Goal: Find specific page/section: Find specific page/section

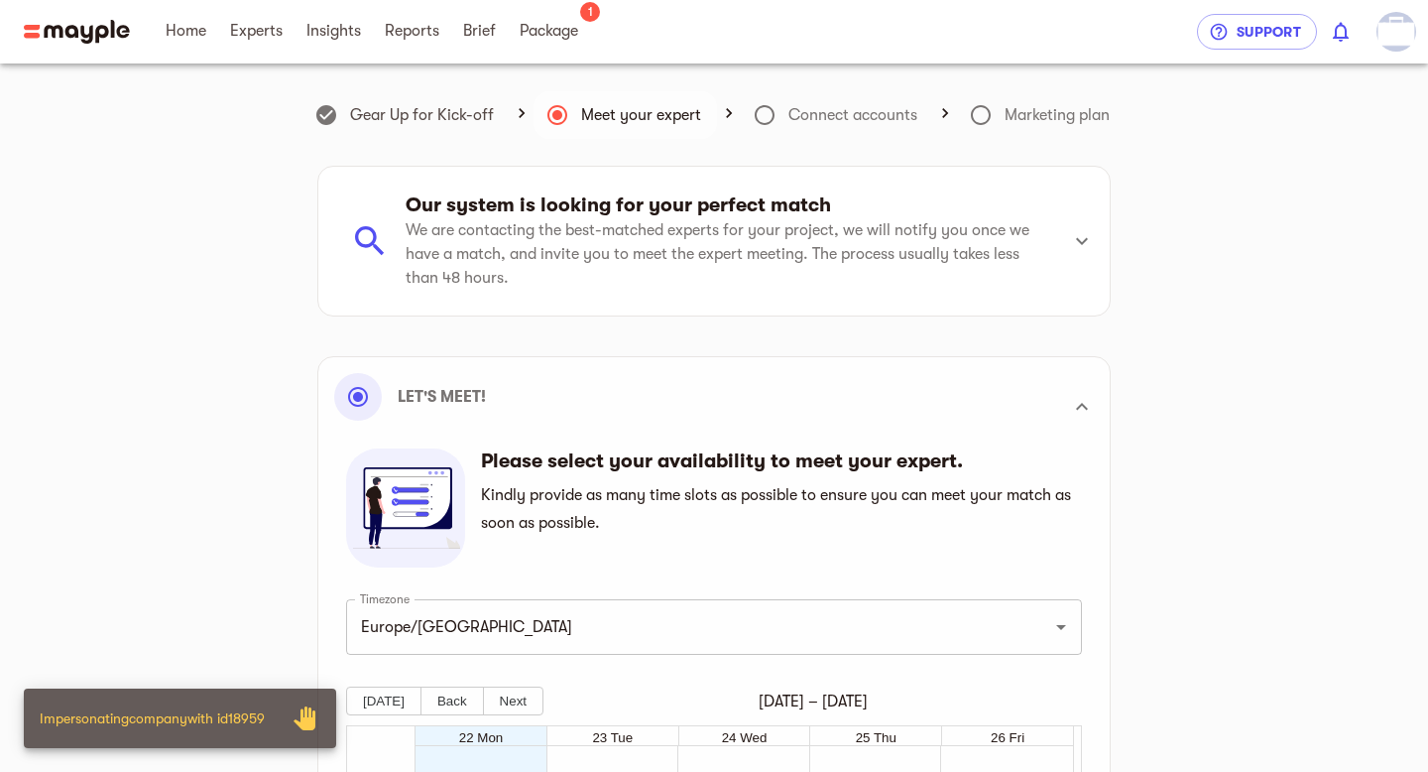
scroll to position [563, 0]
click at [550, 40] on span "Package" at bounding box center [549, 31] width 59 height 24
click at [1410, 36] on img "button" at bounding box center [1397, 32] width 40 height 40
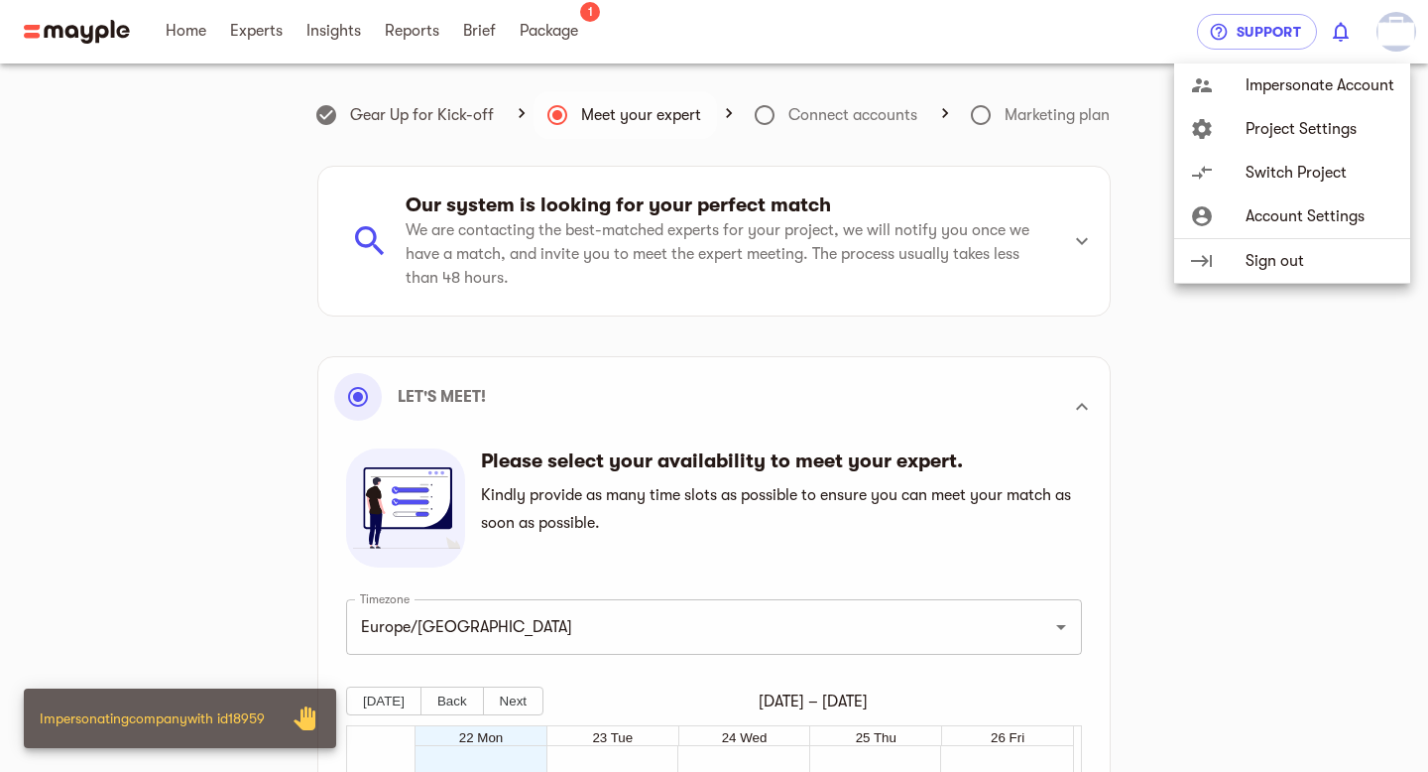
click at [538, 51] on div at bounding box center [714, 386] width 1428 height 772
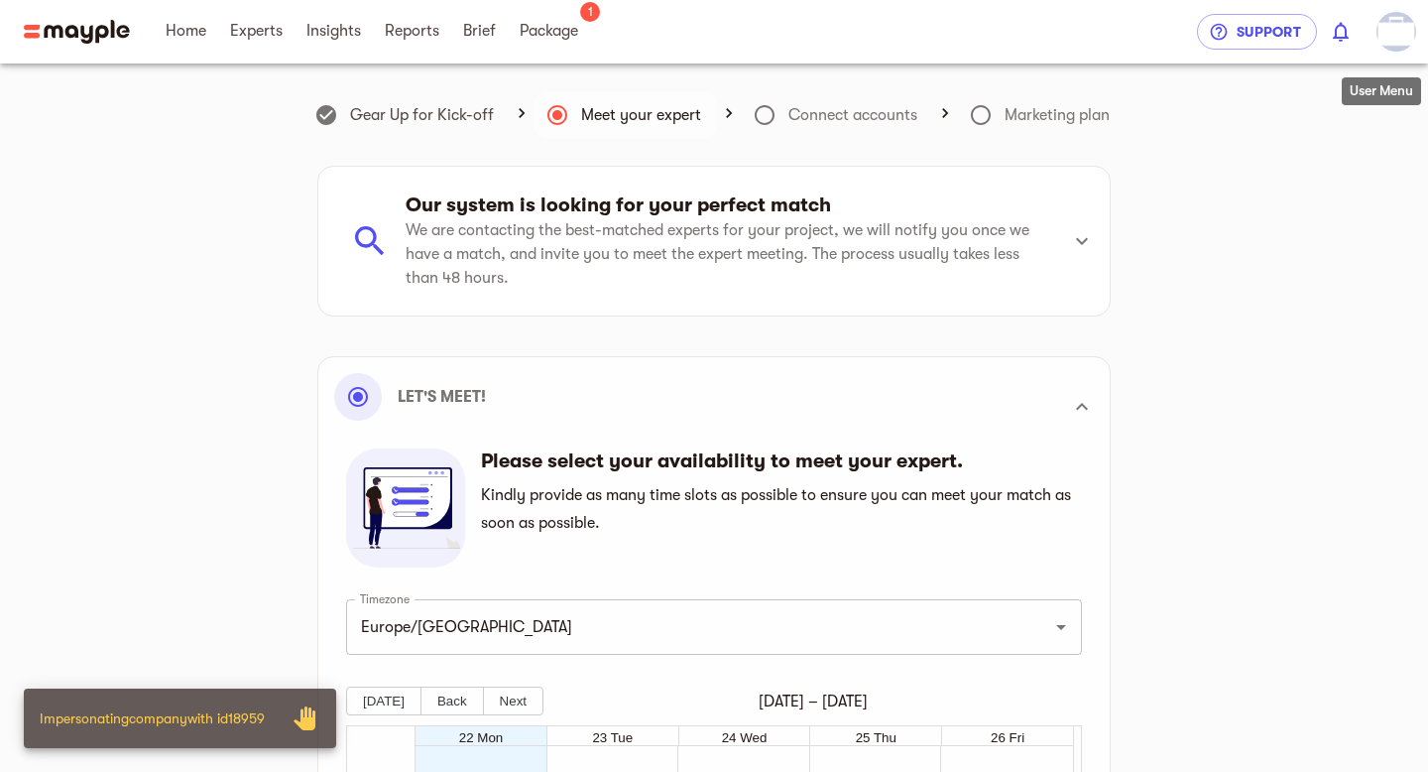
click at [1396, 41] on img "button" at bounding box center [1397, 32] width 40 height 40
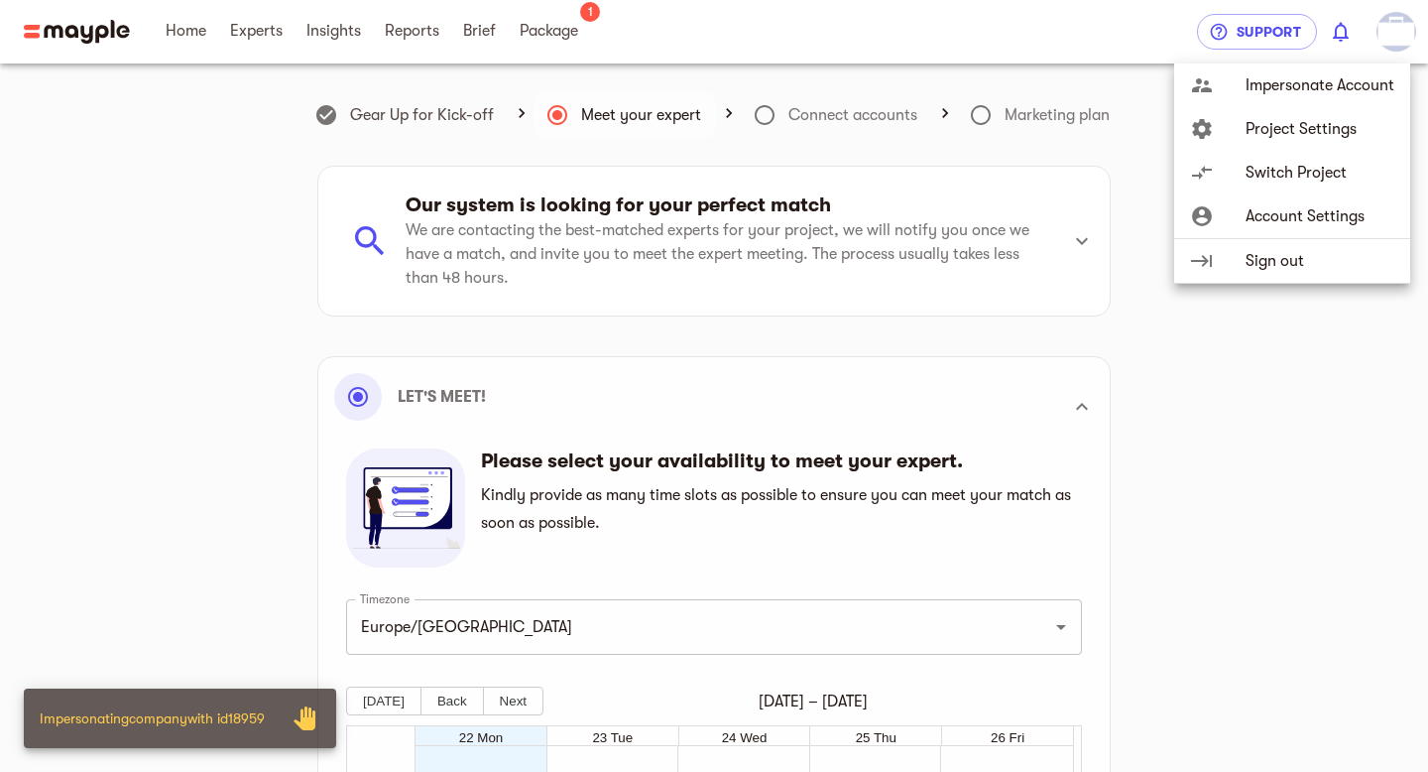
click at [1334, 217] on span "Account Settings" at bounding box center [1320, 216] width 149 height 24
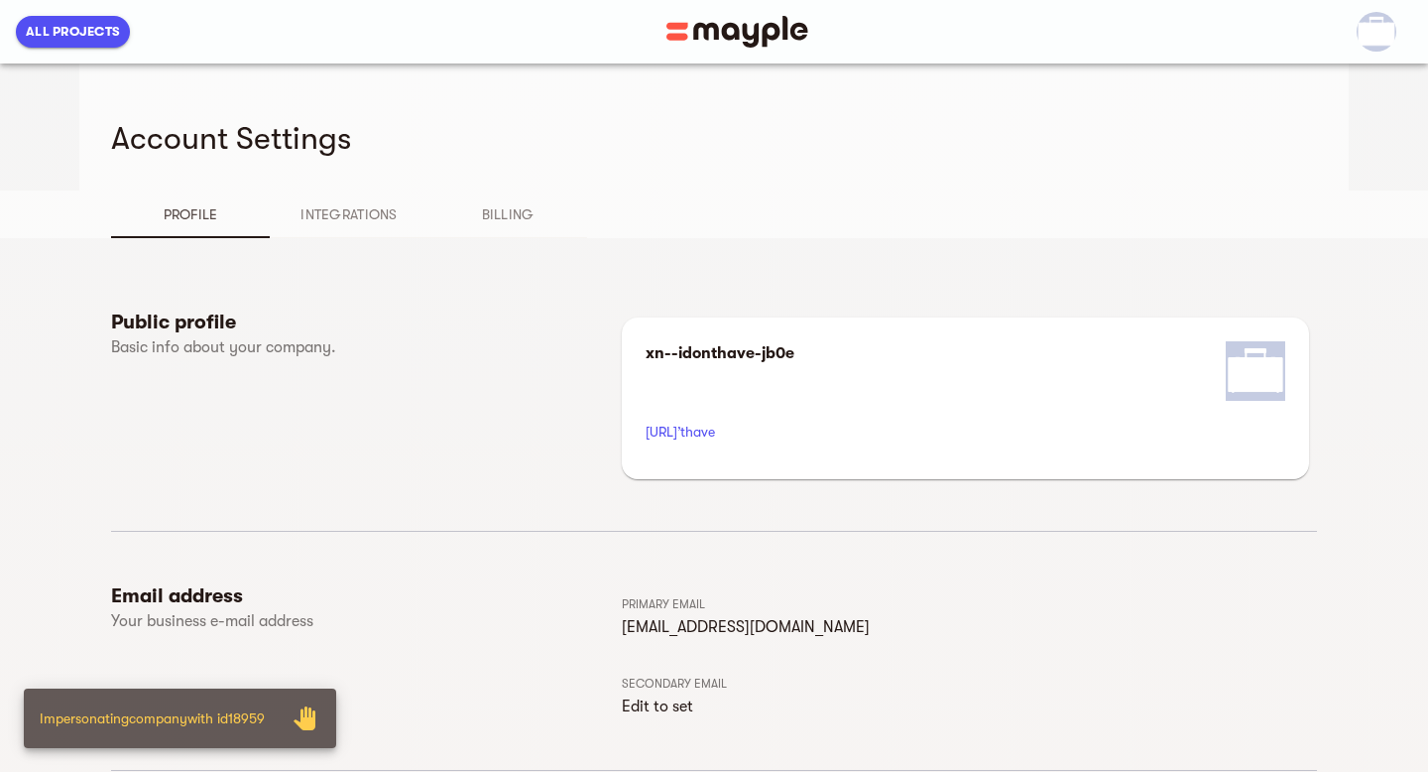
click at [508, 213] on span "Billing" at bounding box center [507, 214] width 135 height 24
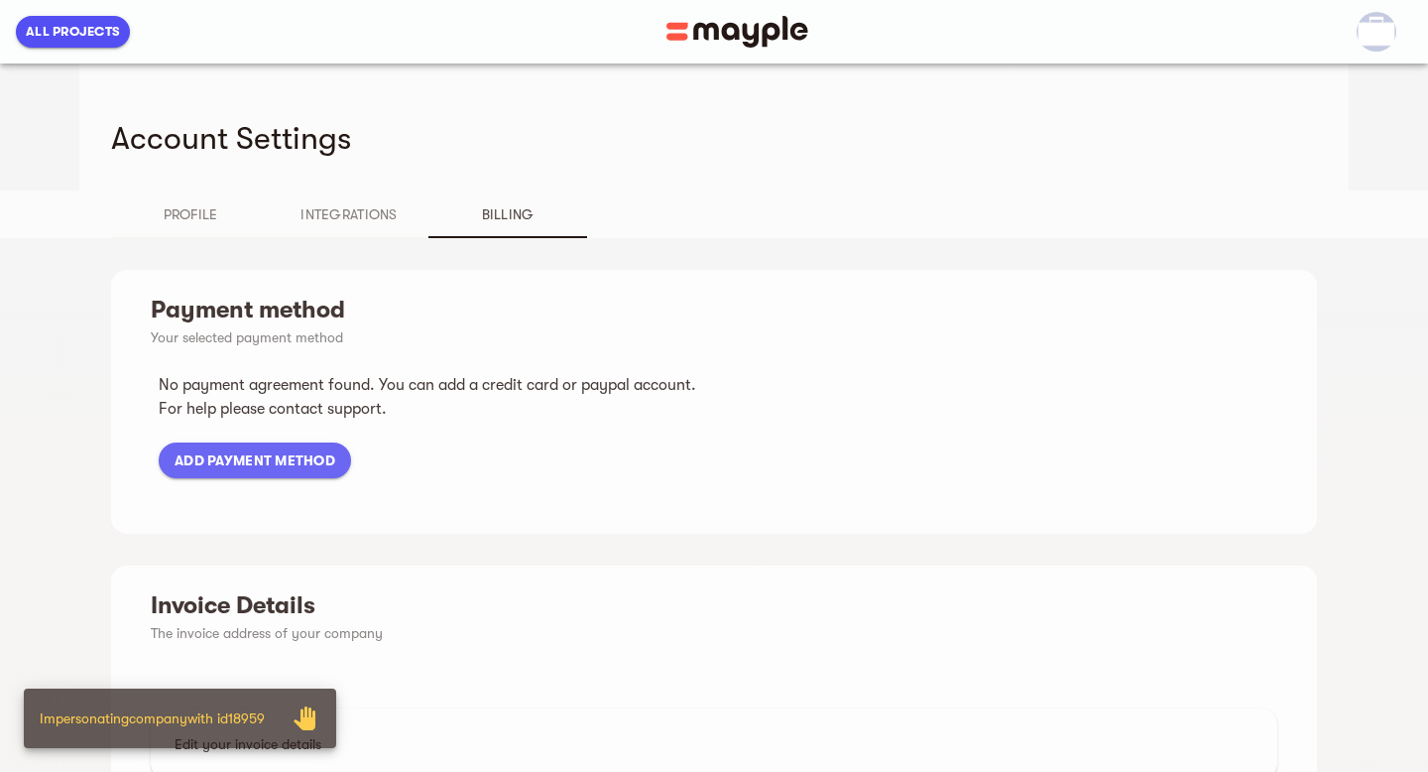
click at [354, 232] on button "Integrations" at bounding box center [349, 214] width 159 height 48
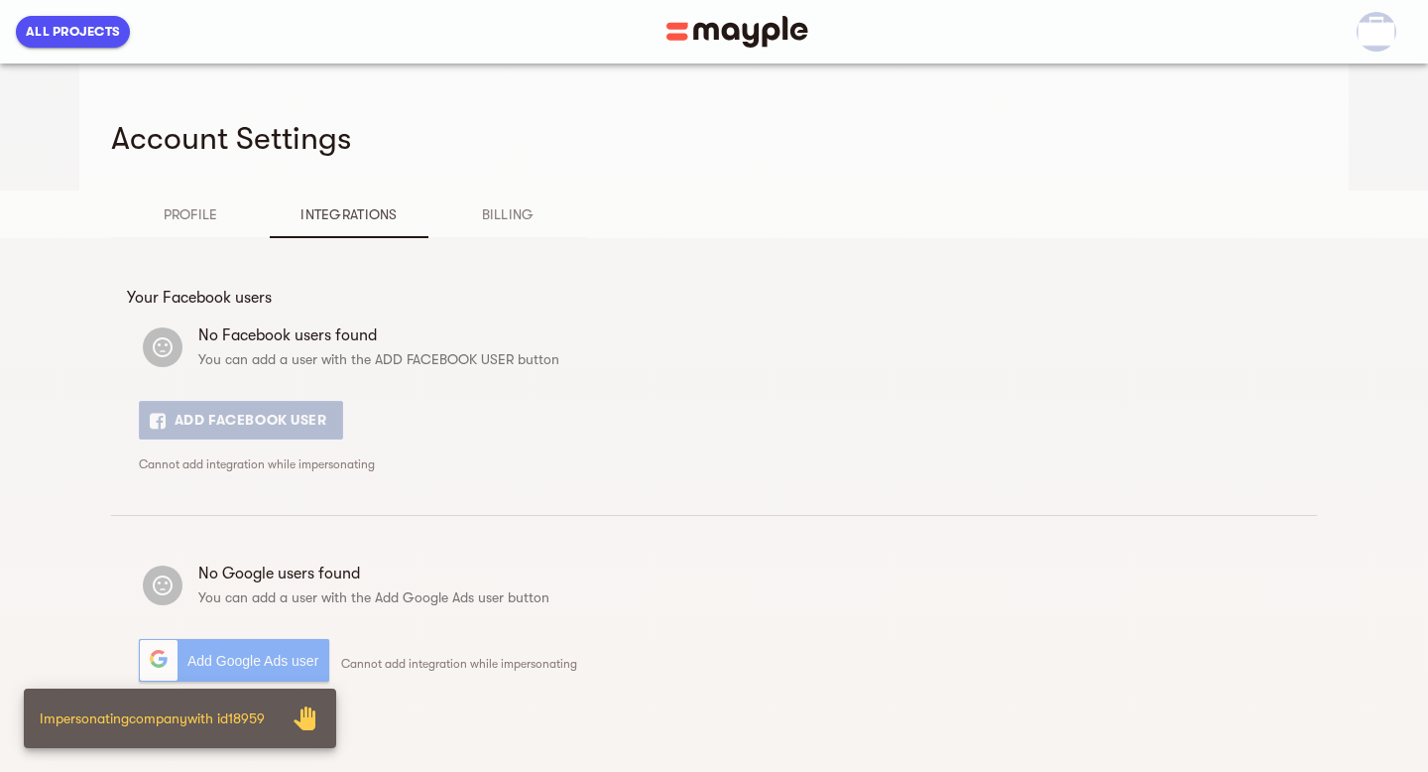
click at [178, 167] on div "Account Settings" at bounding box center [714, 126] width 1206 height 127
click at [185, 190] on button "Profile" at bounding box center [190, 214] width 159 height 48
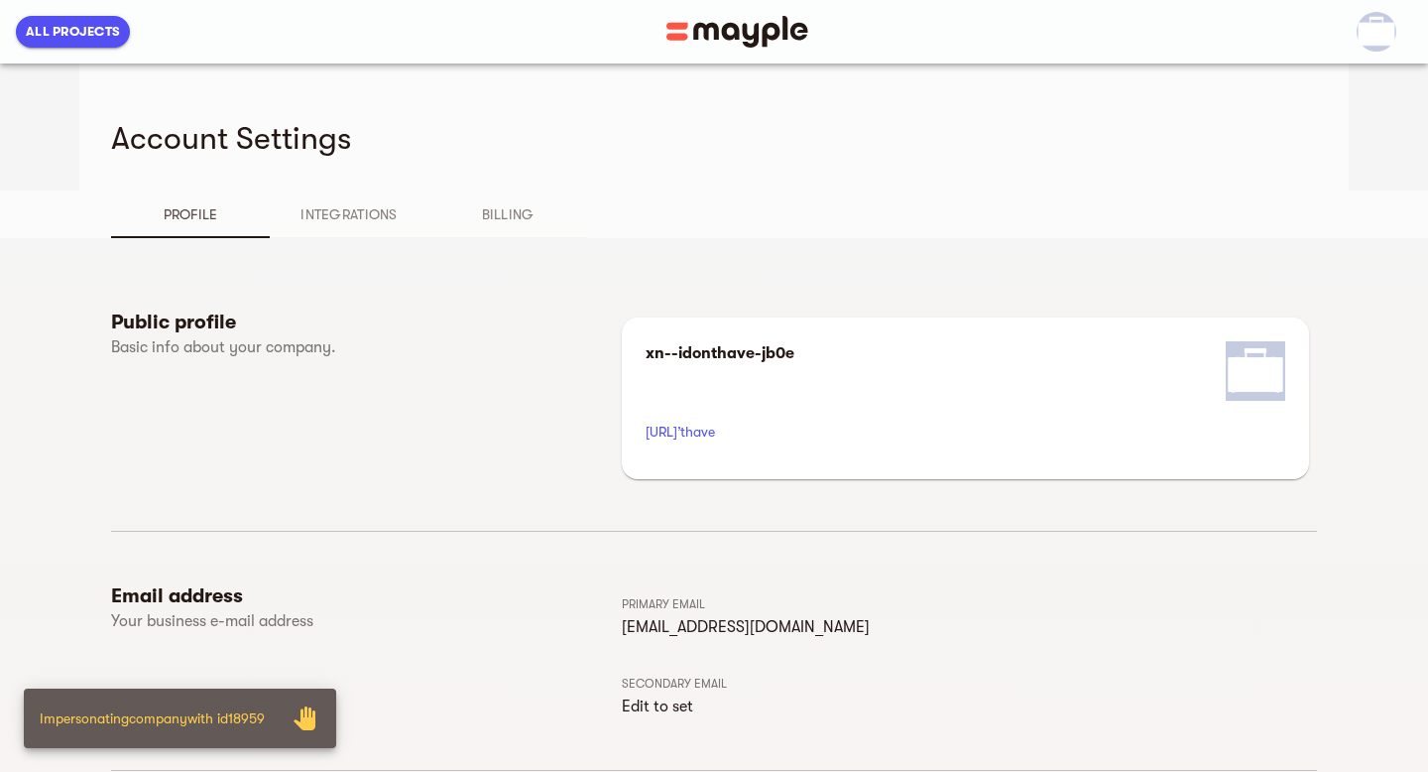
click at [1348, 62] on div at bounding box center [1375, 31] width 60 height 63
click at [1380, 32] on img "button" at bounding box center [1377, 32] width 40 height 40
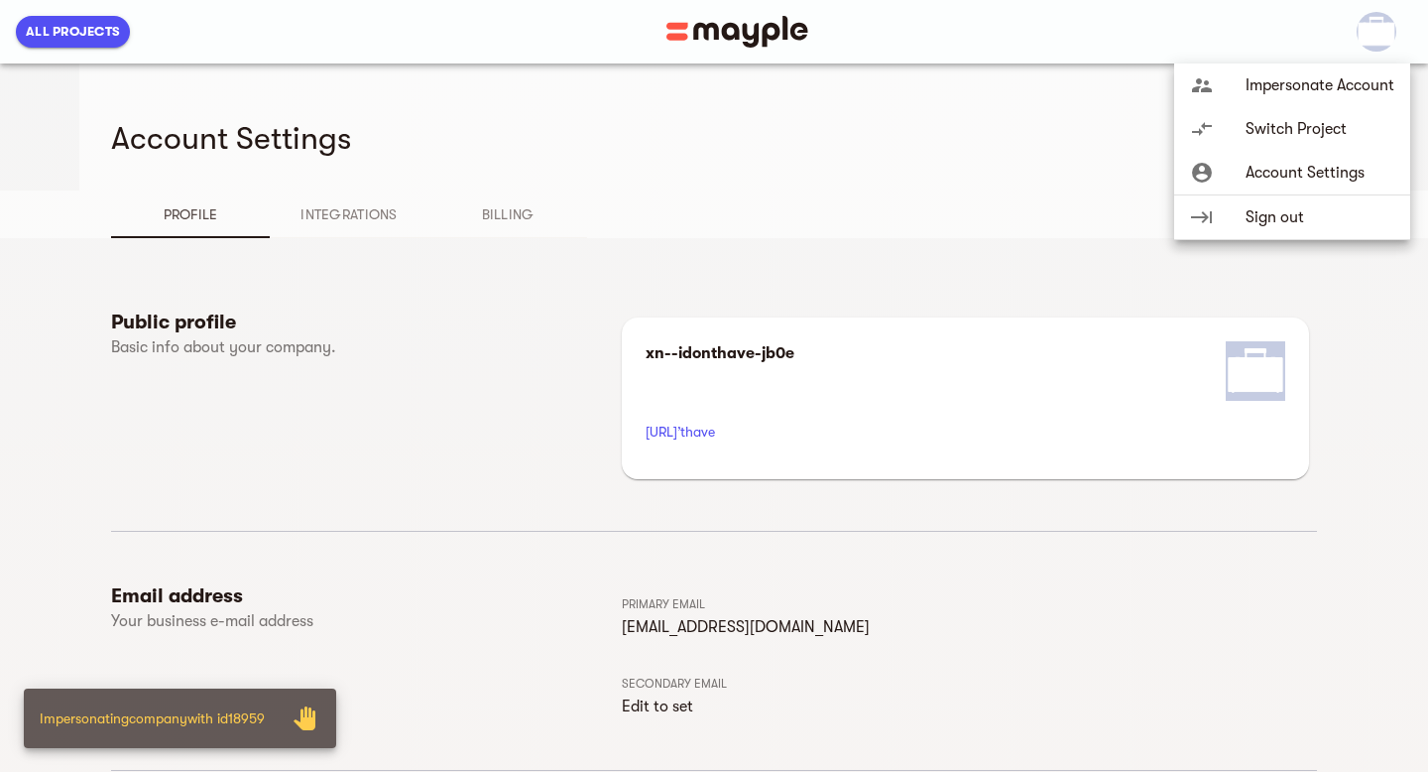
click at [89, 32] on div at bounding box center [714, 386] width 1428 height 772
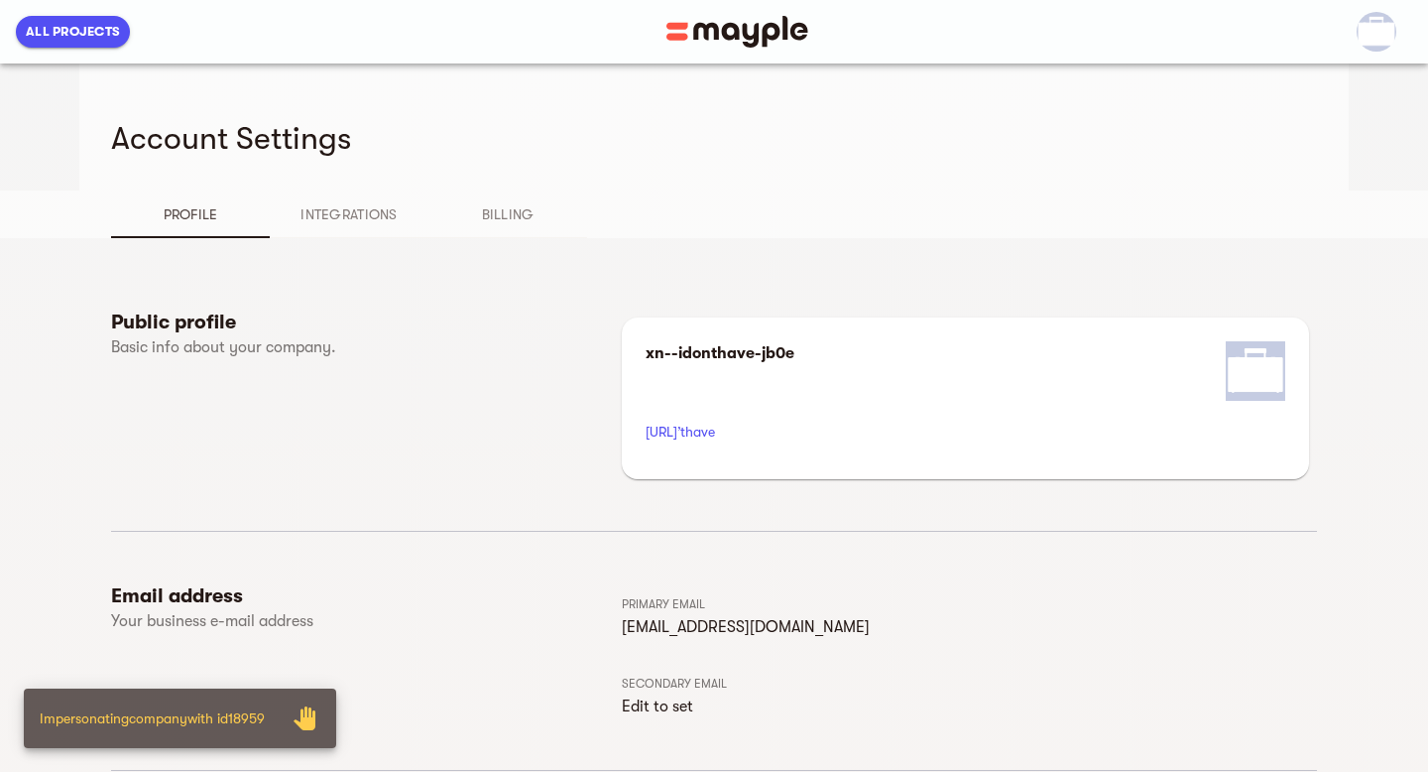
click at [97, 36] on span "All Projects" at bounding box center [73, 32] width 94 height 24
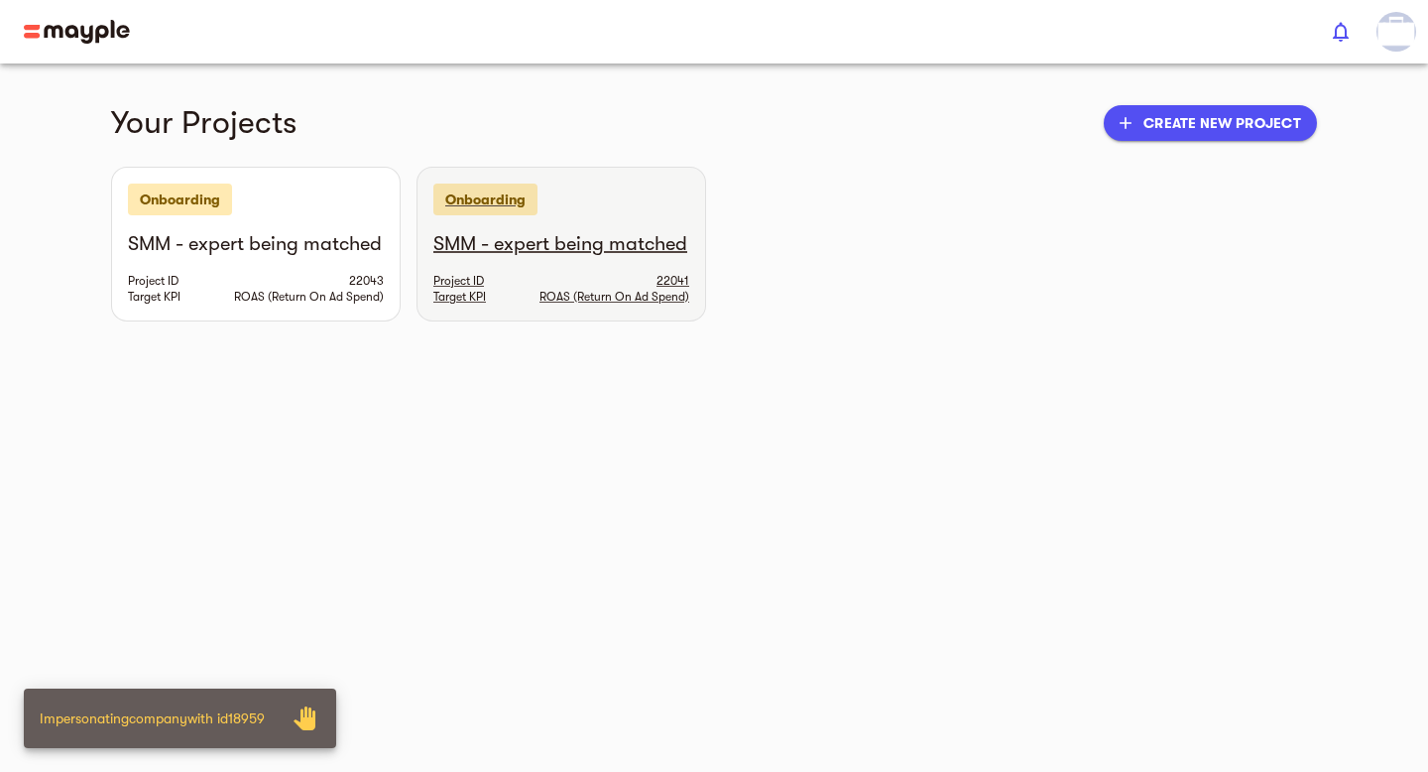
click at [484, 257] on h6 "SMM - expert being matched" at bounding box center [561, 244] width 256 height 26
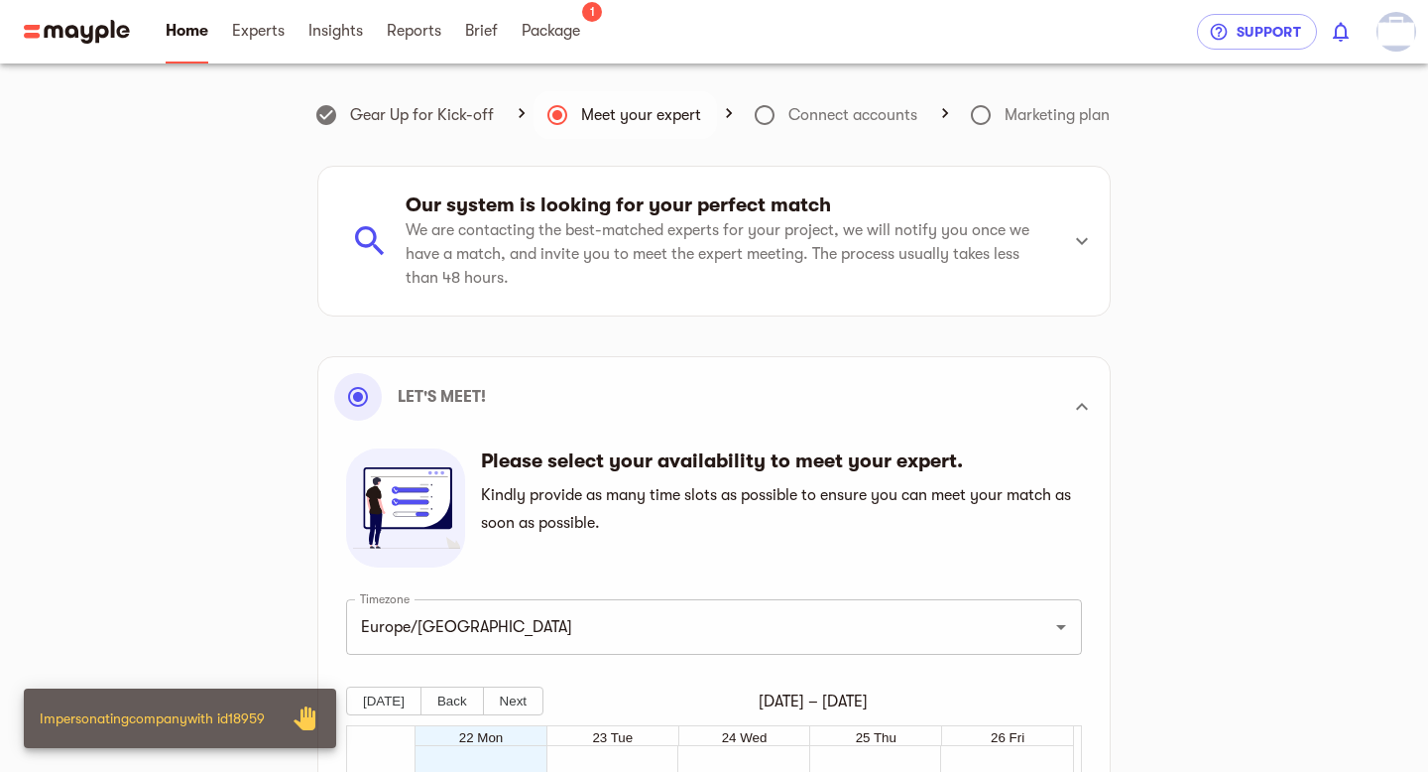
scroll to position [563, 0]
click at [528, 31] on span "Package" at bounding box center [551, 31] width 59 height 24
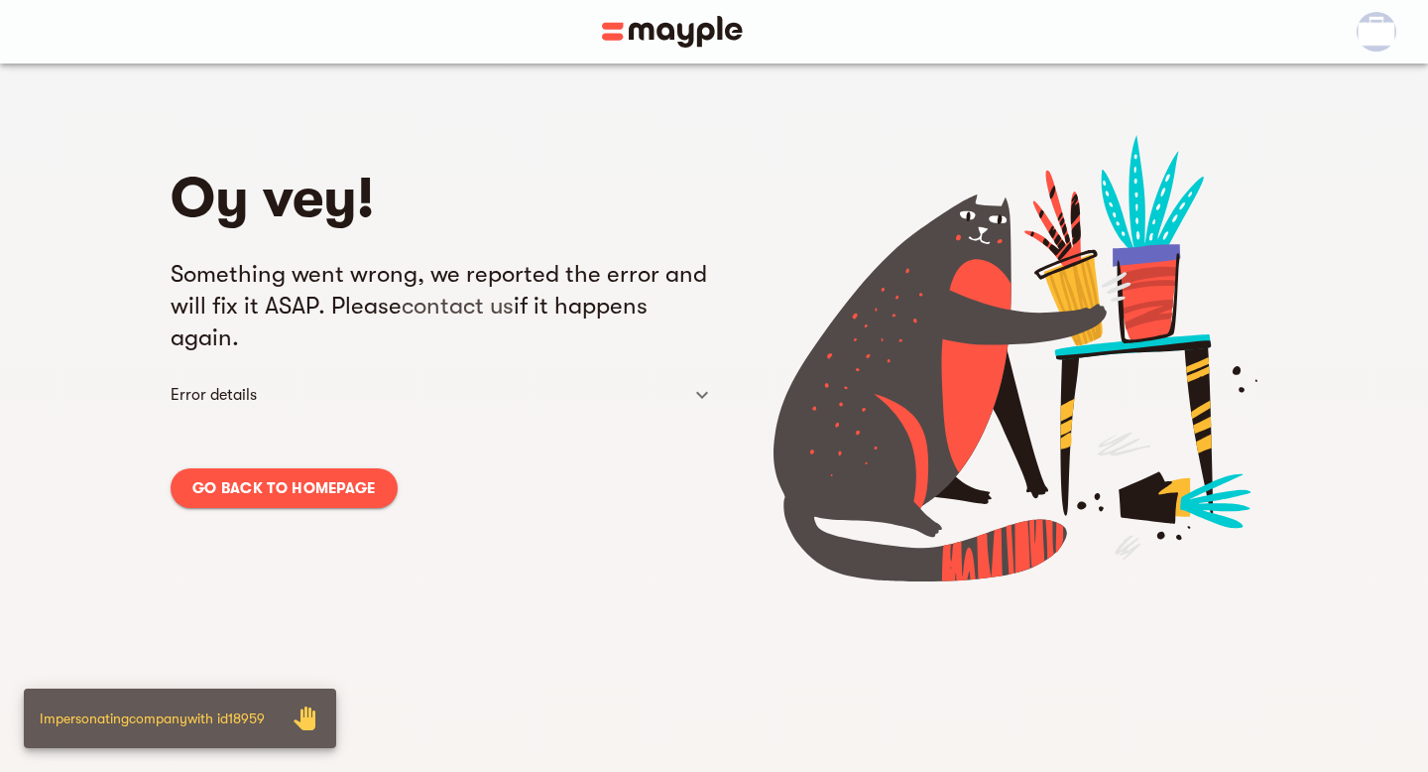
click at [366, 493] on span "Go back to homepage" at bounding box center [284, 488] width 184 height 24
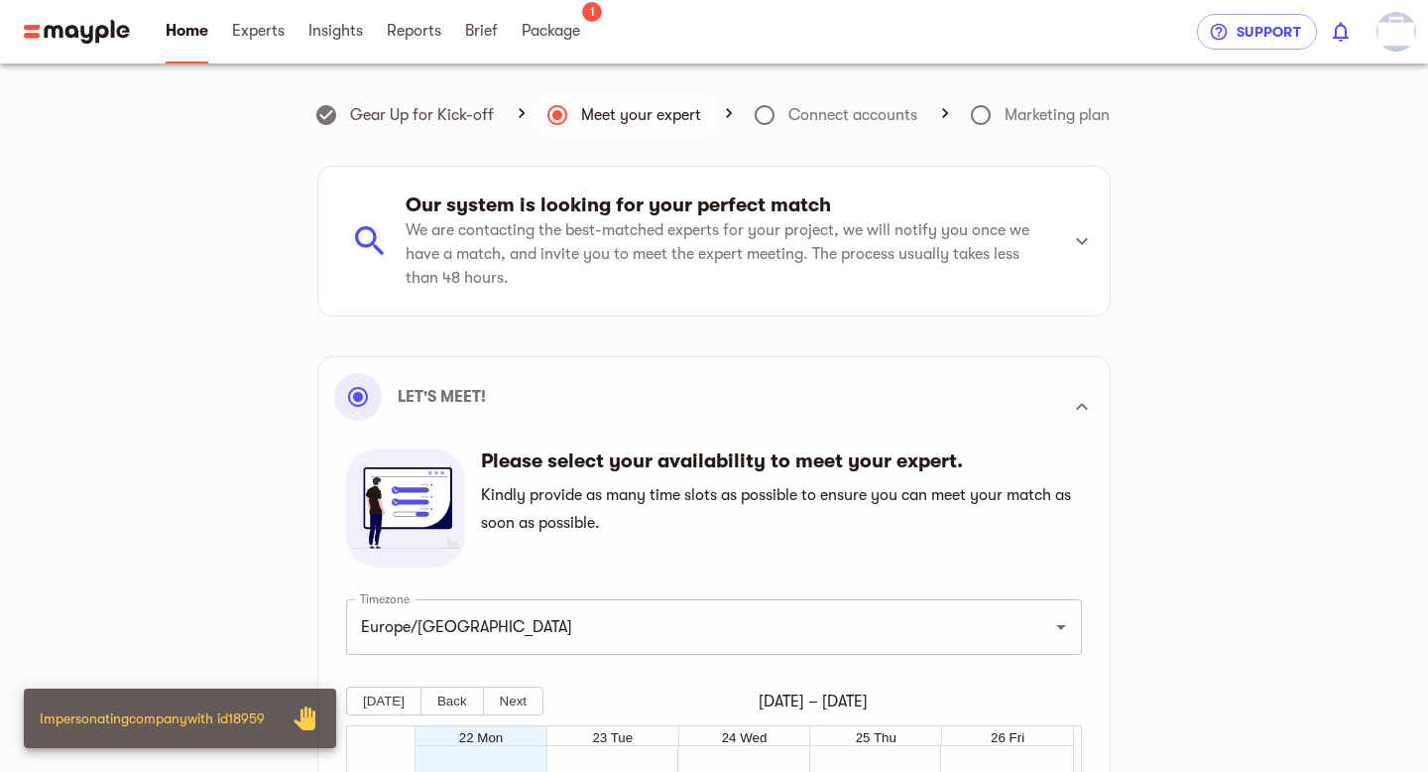
scroll to position [563, 0]
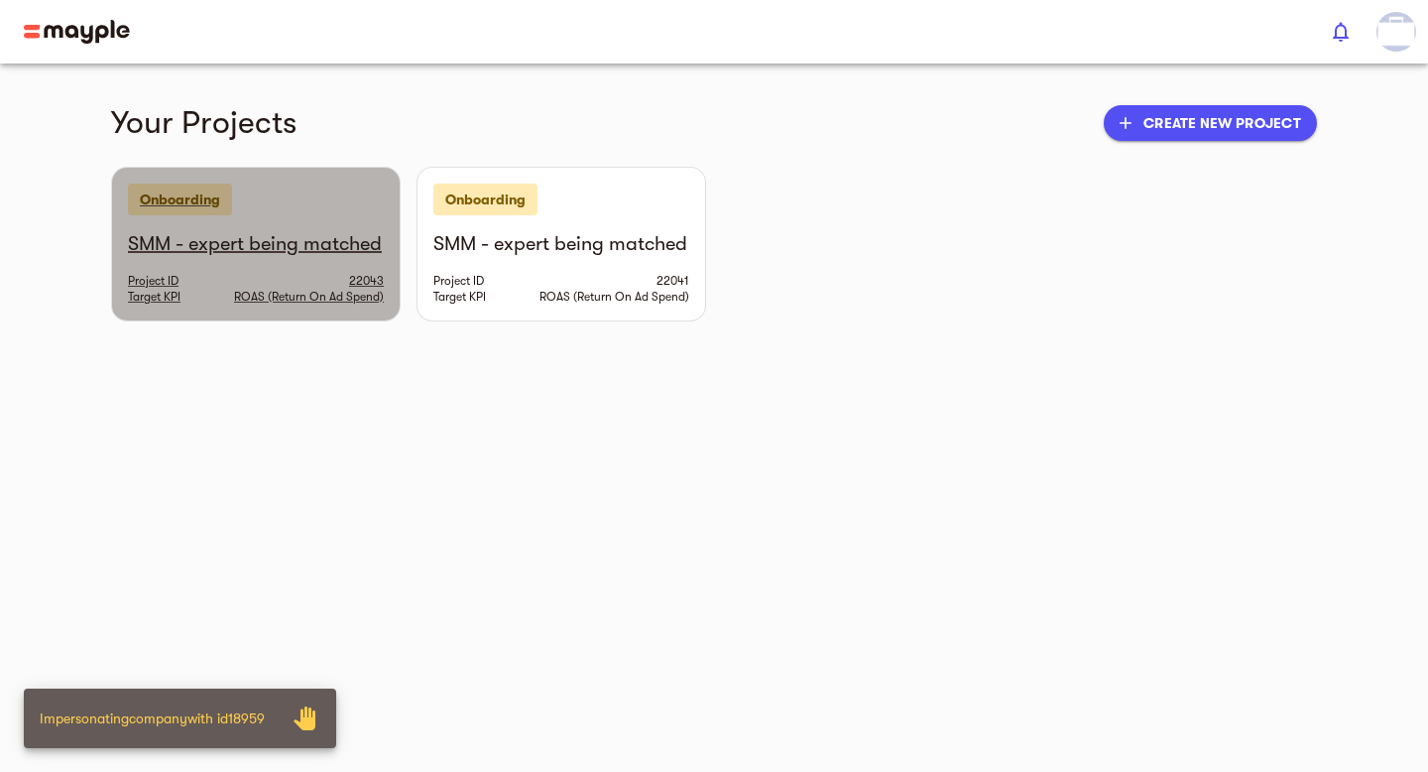
click at [203, 249] on h6 "SMM - expert being matched" at bounding box center [256, 244] width 256 height 26
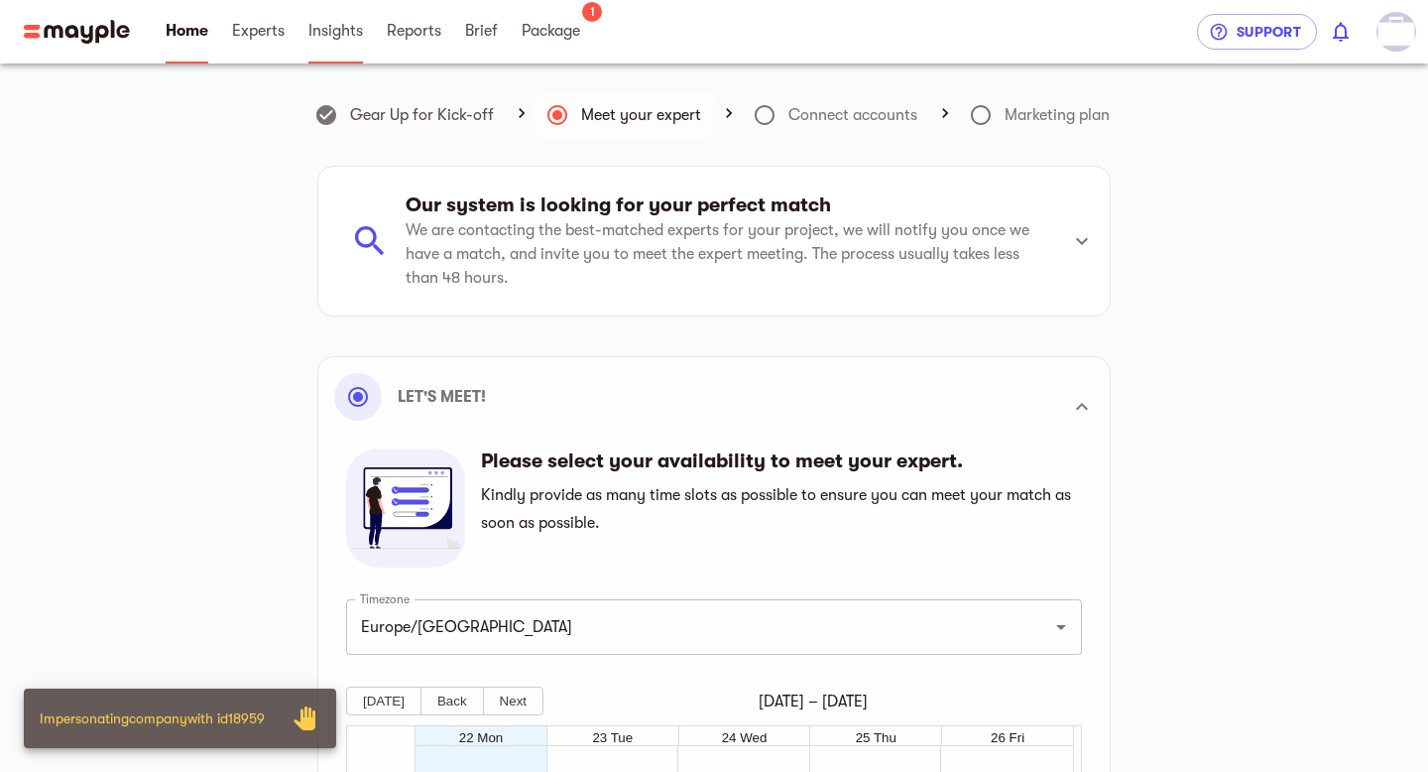
scroll to position [563, 0]
click at [552, 46] on link "Package" at bounding box center [551, 31] width 59 height 63
